Goal: Submit feedback/report problem: Submit feedback/report problem

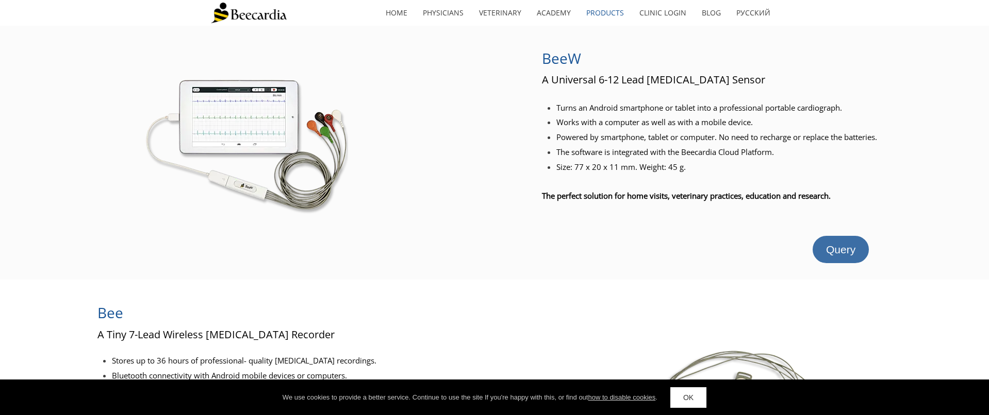
click at [841, 249] on span "Query" at bounding box center [840, 250] width 29 height 12
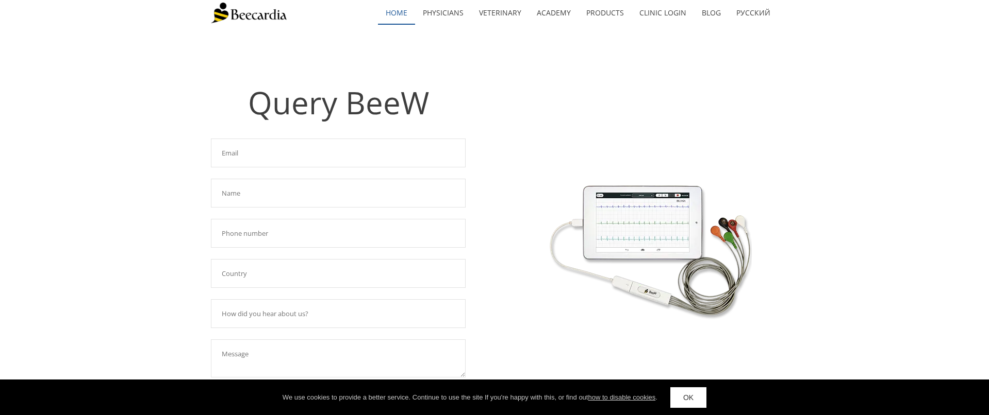
click at [399, 11] on link "home" at bounding box center [396, 13] width 37 height 24
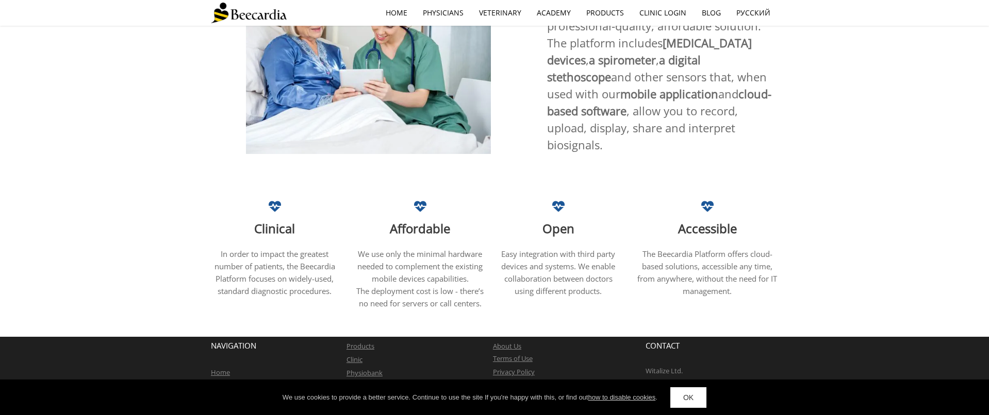
scroll to position [611, 0]
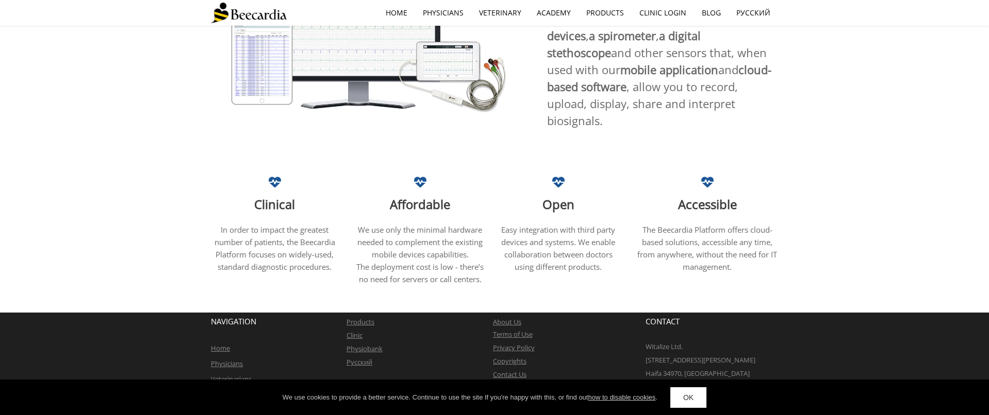
click at [666, 317] on span "CONTACT" at bounding box center [662, 322] width 34 height 10
click at [663, 317] on span "CONTACT" at bounding box center [662, 322] width 34 height 10
click at [515, 370] on link "Contact Us" at bounding box center [510, 374] width 34 height 9
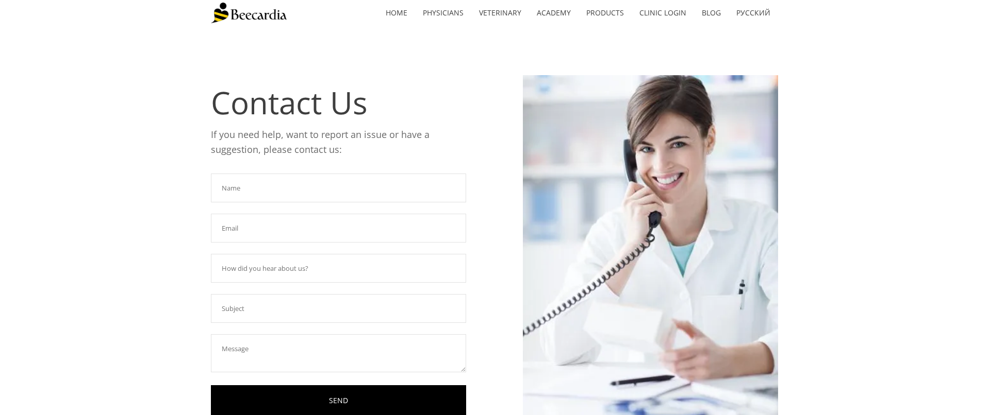
click at [276, 191] on input "text" at bounding box center [338, 188] width 255 height 29
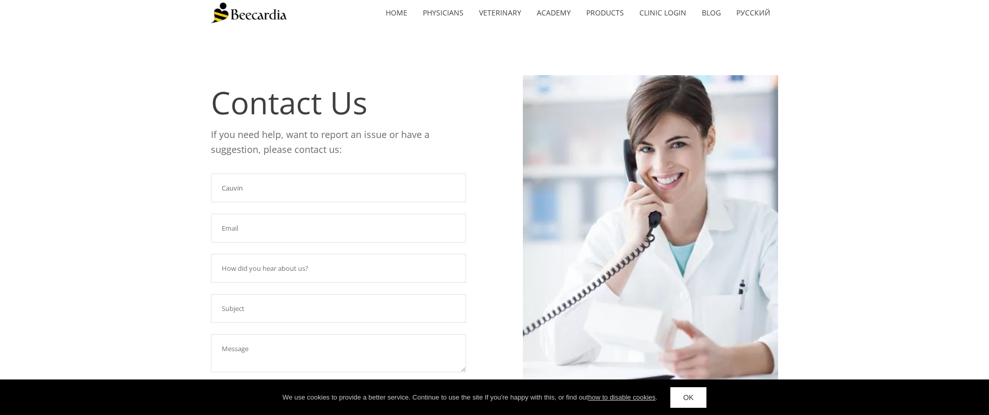
type input "Cauvin"
click at [277, 234] on input "text" at bounding box center [338, 228] width 255 height 29
type input "[PERSON_NAME][EMAIL_ADDRESS][DOMAIN_NAME]"
click at [301, 266] on input "text" at bounding box center [338, 268] width 255 height 29
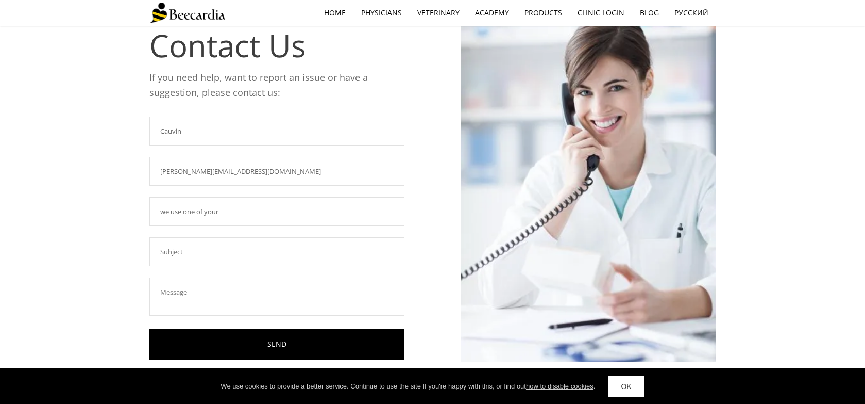
scroll to position [84, 0]
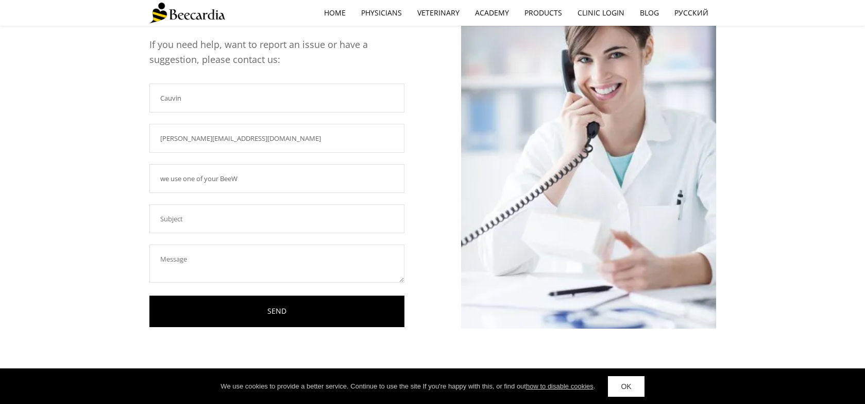
type input "we use one of your BeeW"
click at [229, 222] on input "text" at bounding box center [276, 218] width 255 height 29
type input "ECG no longer working"
click at [215, 250] on textarea at bounding box center [276, 263] width 255 height 38
click at [249, 269] on textarea "We are using a BeeW with beecardia on an android tablet. Although the connector…" at bounding box center [276, 263] width 255 height 38
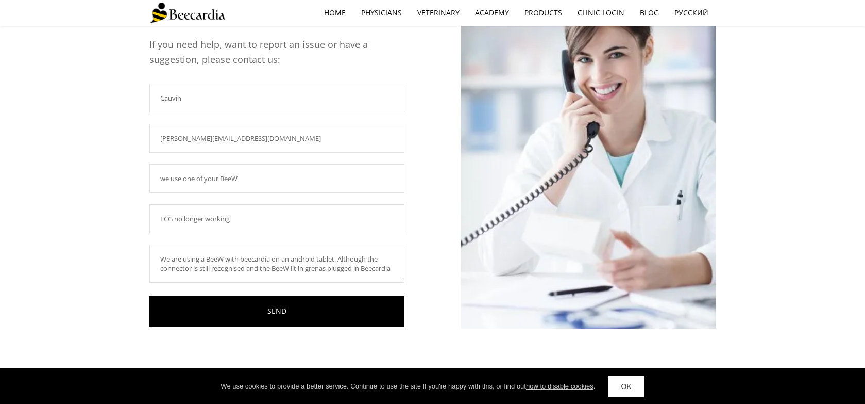
drag, startPoint x: 249, startPoint y: 270, endPoint x: 323, endPoint y: 266, distance: 73.8
click at [323, 266] on textarea "We are using a BeeW with beecardia on an android tablet. Although the connector…" at bounding box center [276, 263] width 255 height 38
click at [288, 271] on textarea "We are using a BeeW with beecardia on an android tablet. Although the connector…" at bounding box center [276, 263] width 255 height 38
click at [338, 269] on textarea "We are using a BeeW with beecardia on an android tablet. Although the connector…" at bounding box center [276, 263] width 255 height 38
click at [289, 269] on textarea "We are using a BeeW with beecardia on an android tablet. Although the connector…" at bounding box center [276, 263] width 255 height 38
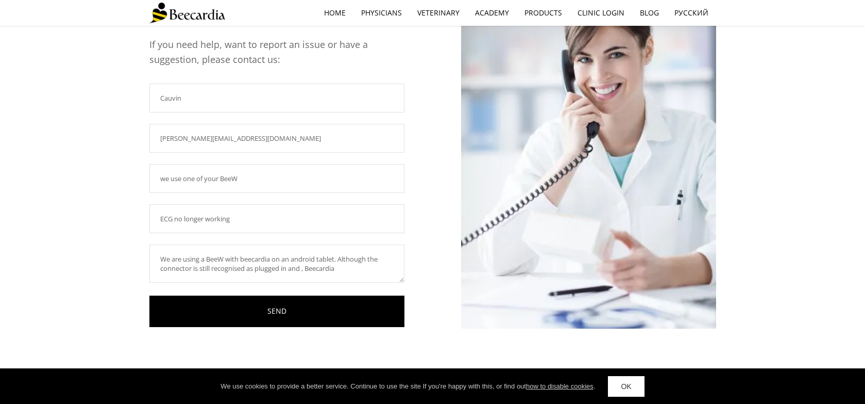
paste textarea "and the BeeW lit in gren"
click at [309, 270] on textarea "We are using a BeeW with beecardia on an android tablet. Although the connector…" at bounding box center [276, 263] width 255 height 38
click at [338, 268] on textarea "We are using a BeeW with beecardia on an android tablet. Although the connector…" at bounding box center [276, 263] width 255 height 38
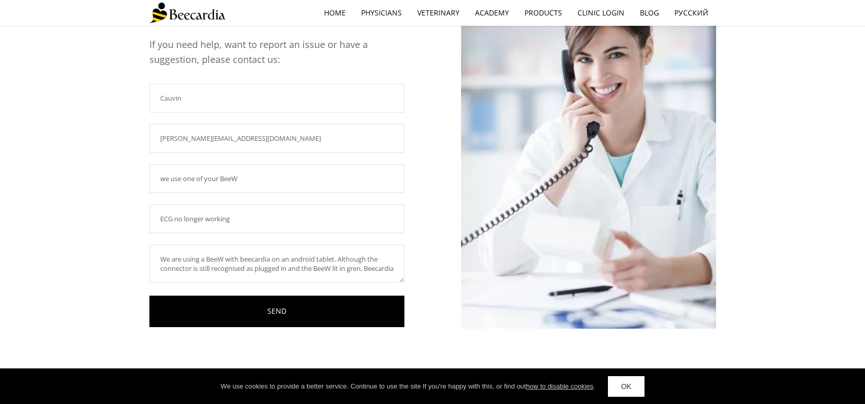
click at [351, 261] on textarea "We are using a BeeW with beecardia on an android tablet. Although the connector…" at bounding box center [276, 263] width 255 height 38
click at [317, 268] on textarea "We are using a BeeW with beecardia on an android tablet. Although the connector…" at bounding box center [276, 263] width 255 height 38
drag, startPoint x: 191, startPoint y: 277, endPoint x: 220, endPoint y: 270, distance: 29.9
click at [220, 270] on textarea "We are using a BeeW with beecardia on an android tablet. Although the connector…" at bounding box center [276, 263] width 255 height 38
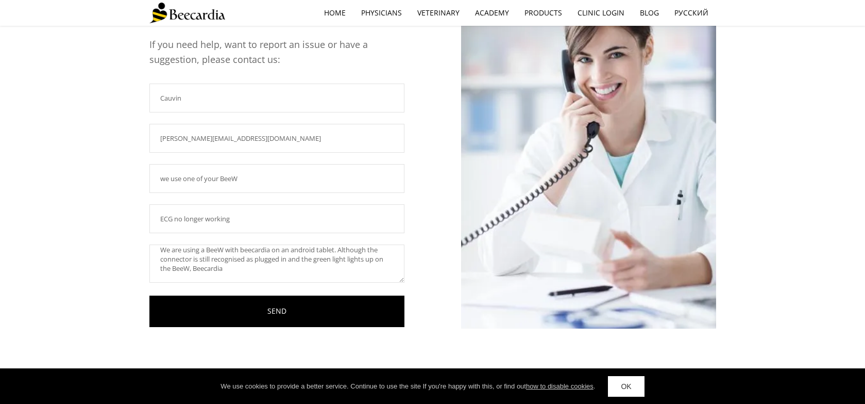
click at [232, 269] on textarea "We are using a BeeW with beecardia on an android tablet. Although the connector…" at bounding box center [276, 263] width 255 height 38
click at [231, 279] on textarea "We are using a BeeW with beecardia on an android tablet. Although the connector…" at bounding box center [276, 263] width 255 height 38
click at [267, 276] on textarea "We are using a BeeW with beecardia on an android tablet. Although the connector…" at bounding box center [276, 263] width 255 height 38
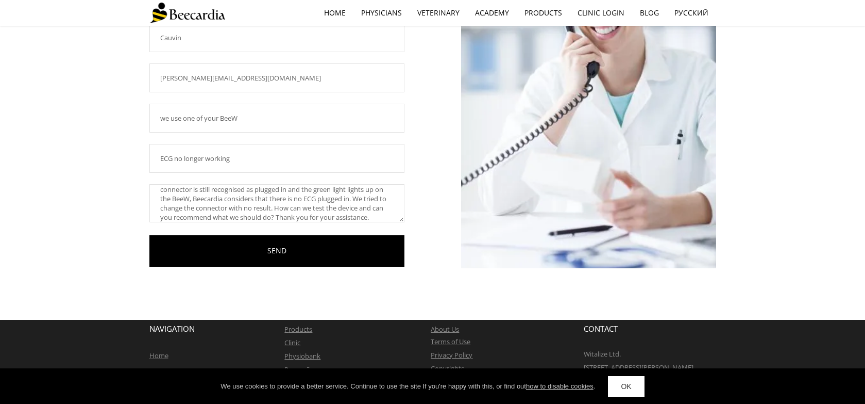
scroll to position [151, 0]
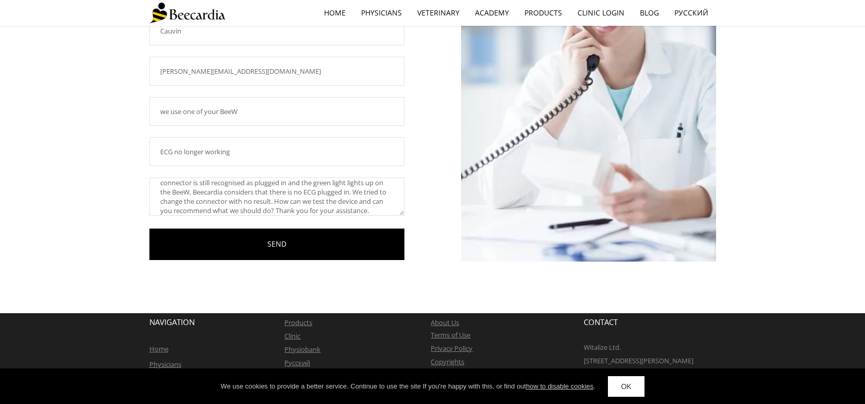
click at [267, 197] on textarea "We are using a BeeW with beecardia on an android tablet. Although the connector…" at bounding box center [276, 196] width 255 height 38
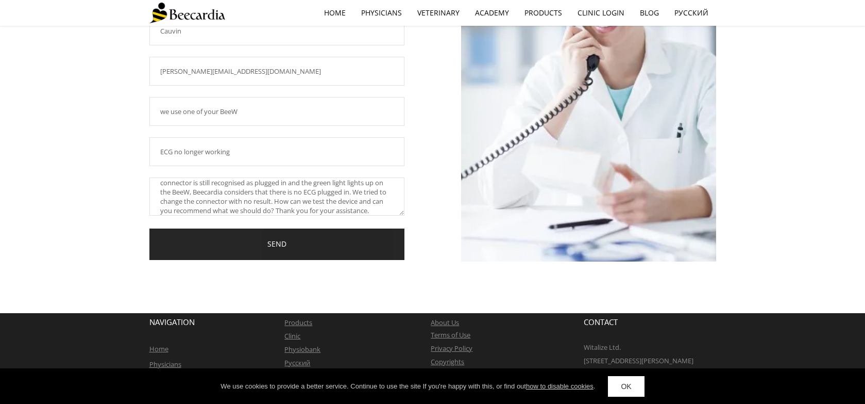
type textarea "We are using a BeeW with beecardia on an android tablet. Although the connector…"
click at [294, 243] on link "SEND" at bounding box center [276, 243] width 255 height 31
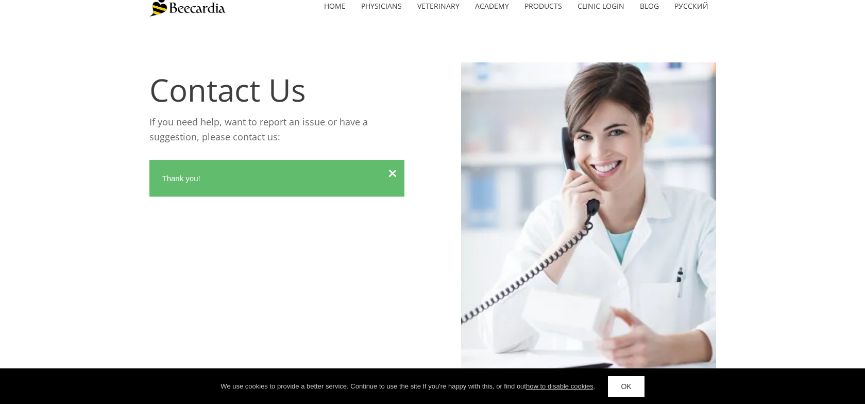
scroll to position [0, 0]
